Goal: Task Accomplishment & Management: Manage account settings

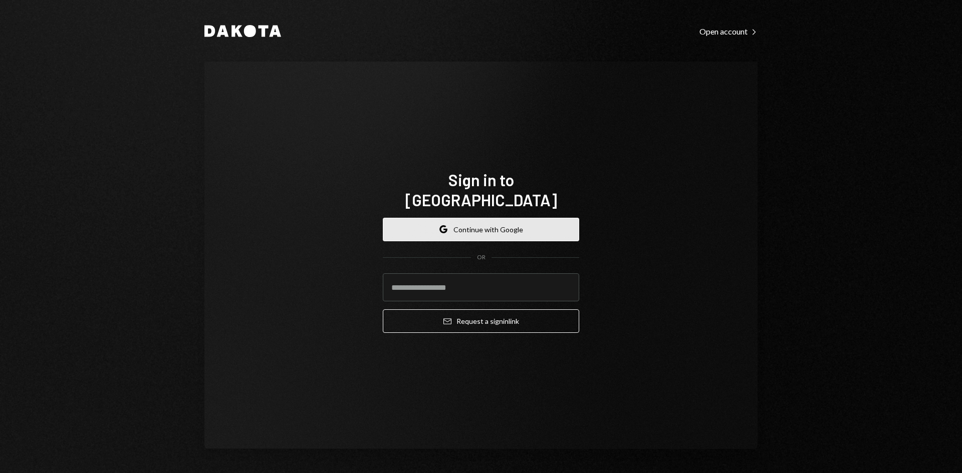
click at [394, 220] on button "Google Continue with Google" at bounding box center [481, 230] width 196 height 24
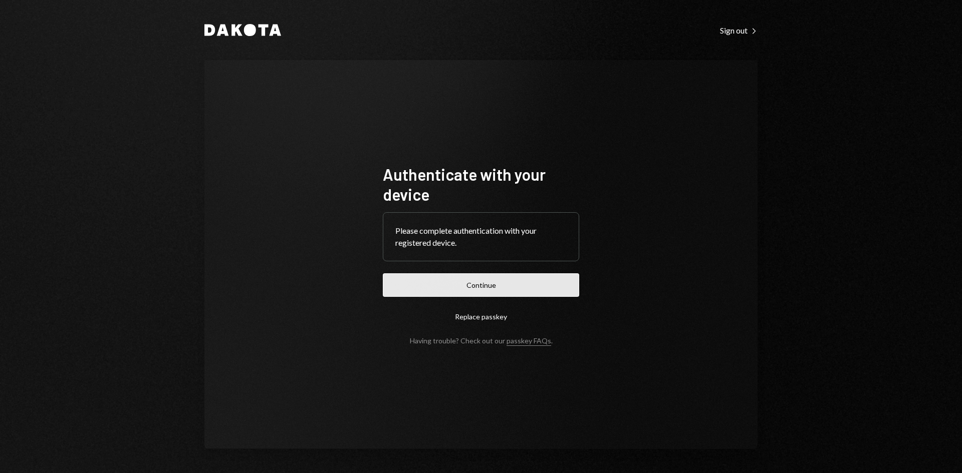
click at [480, 296] on button "Continue" at bounding box center [481, 286] width 196 height 24
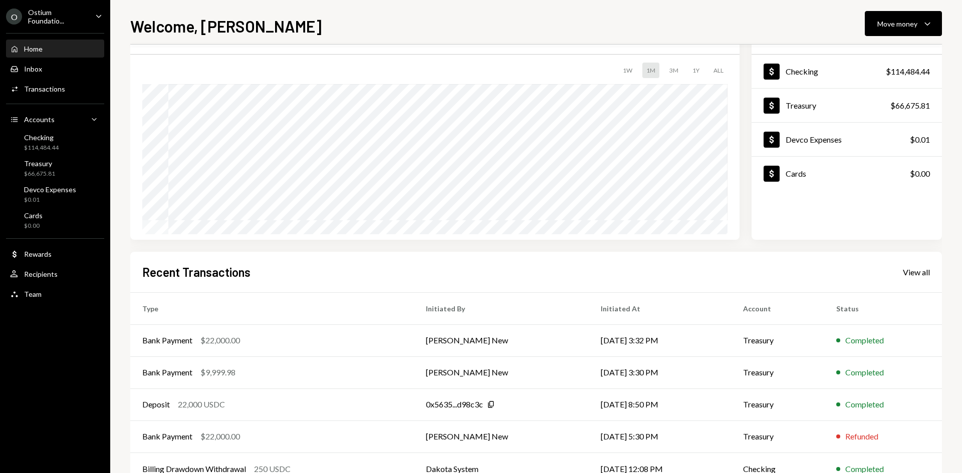
scroll to position [52, 0]
